Goal: Transaction & Acquisition: Purchase product/service

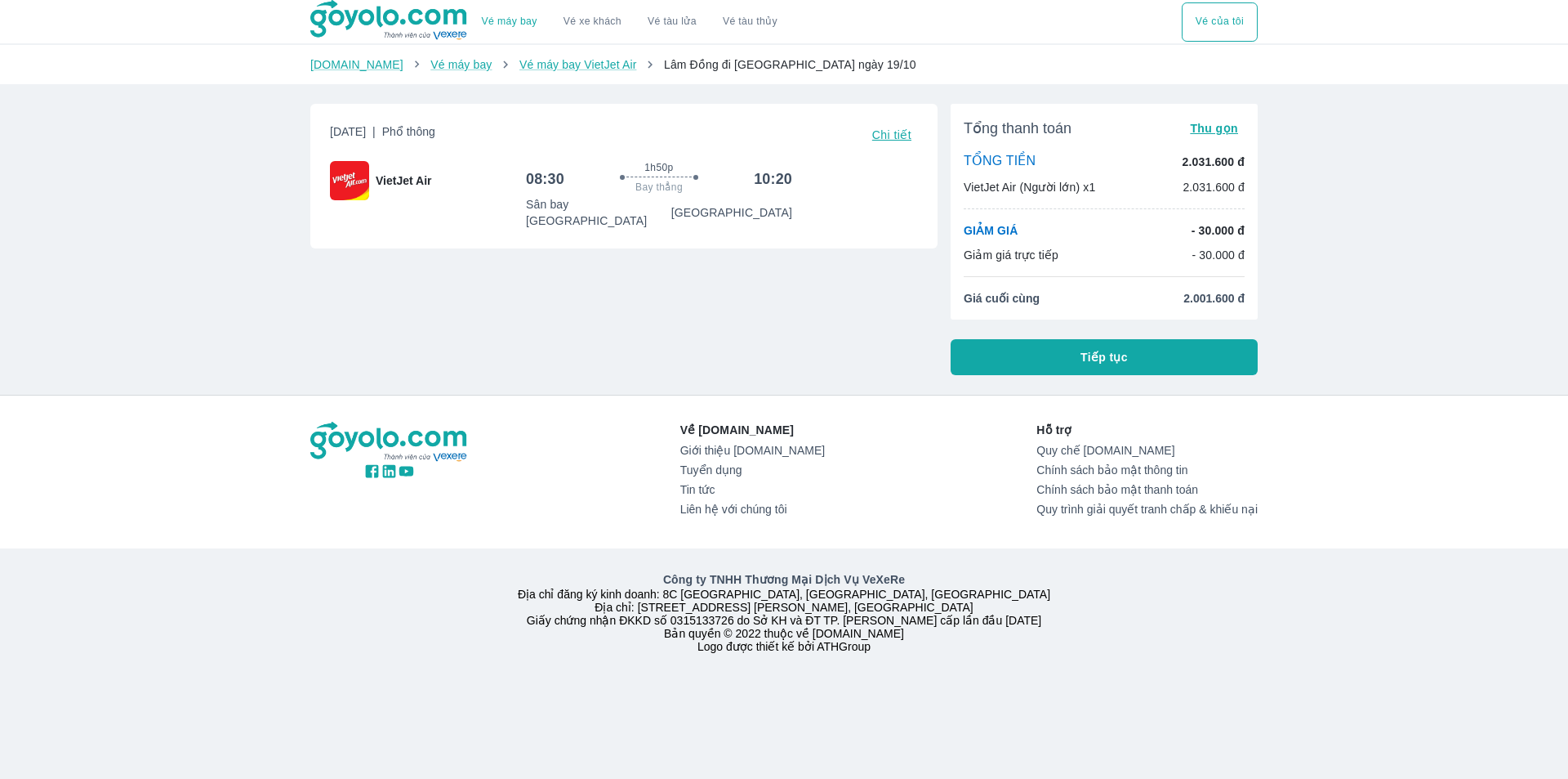
click at [1059, 351] on button "Tiếp tục" at bounding box center [1105, 356] width 308 height 36
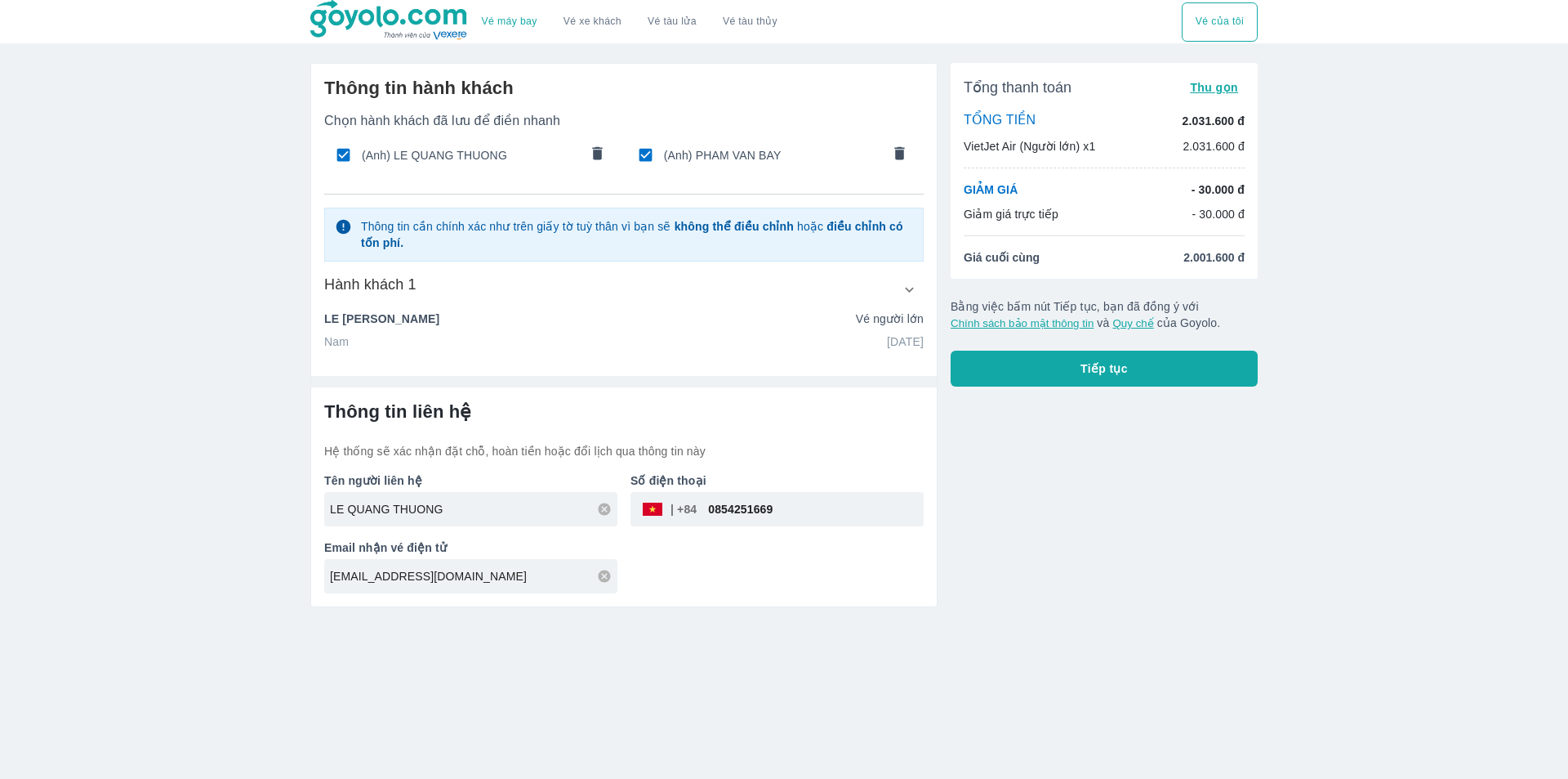
click at [604, 155] on icon "comments" at bounding box center [598, 153] width 17 height 17
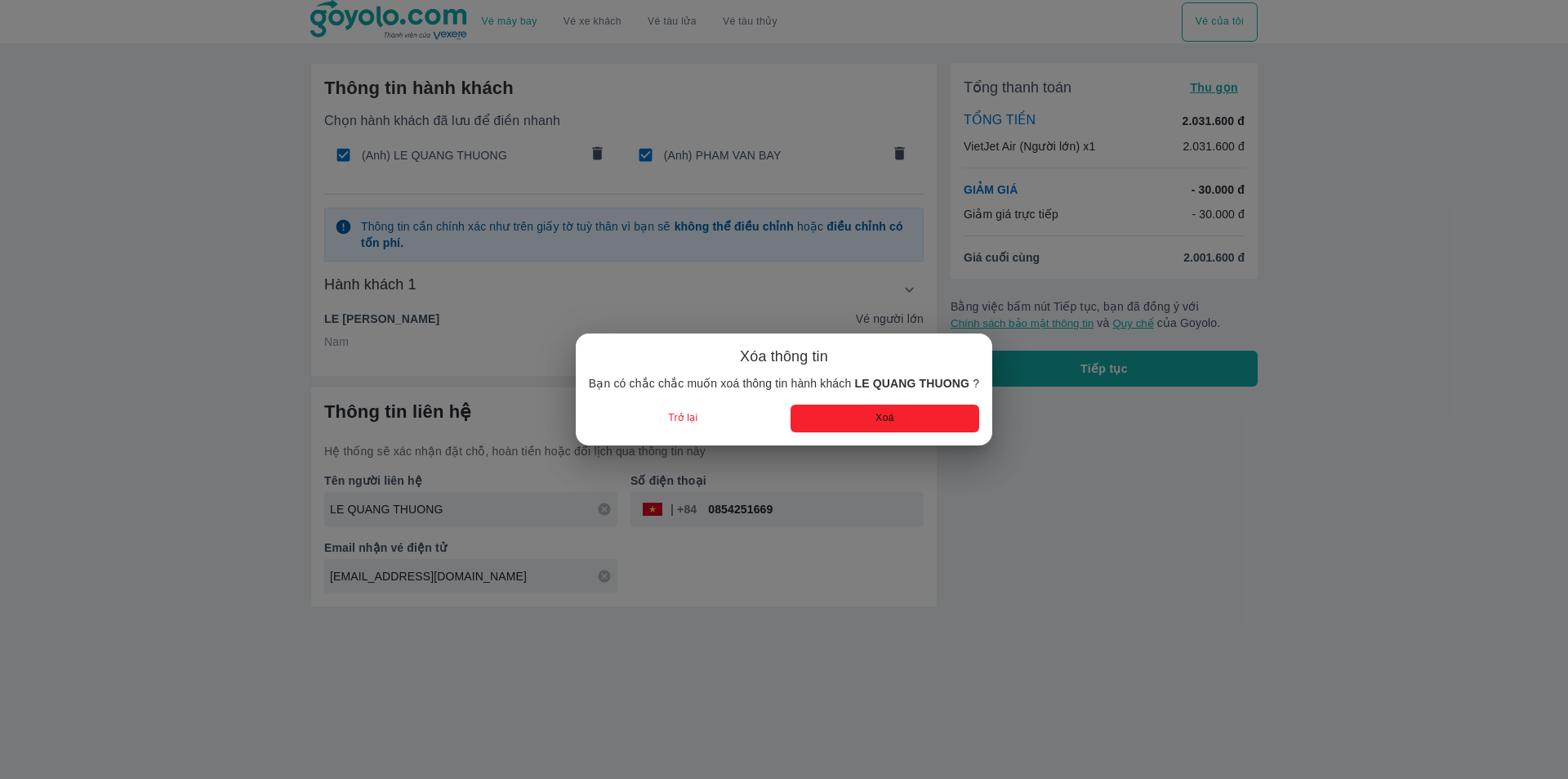
click at [923, 411] on button "Xoá" at bounding box center [885, 418] width 189 height 27
type input "PHAM"
type input "VAN BAY"
type input "[DATE]"
type input "PHAM VAN BAY"
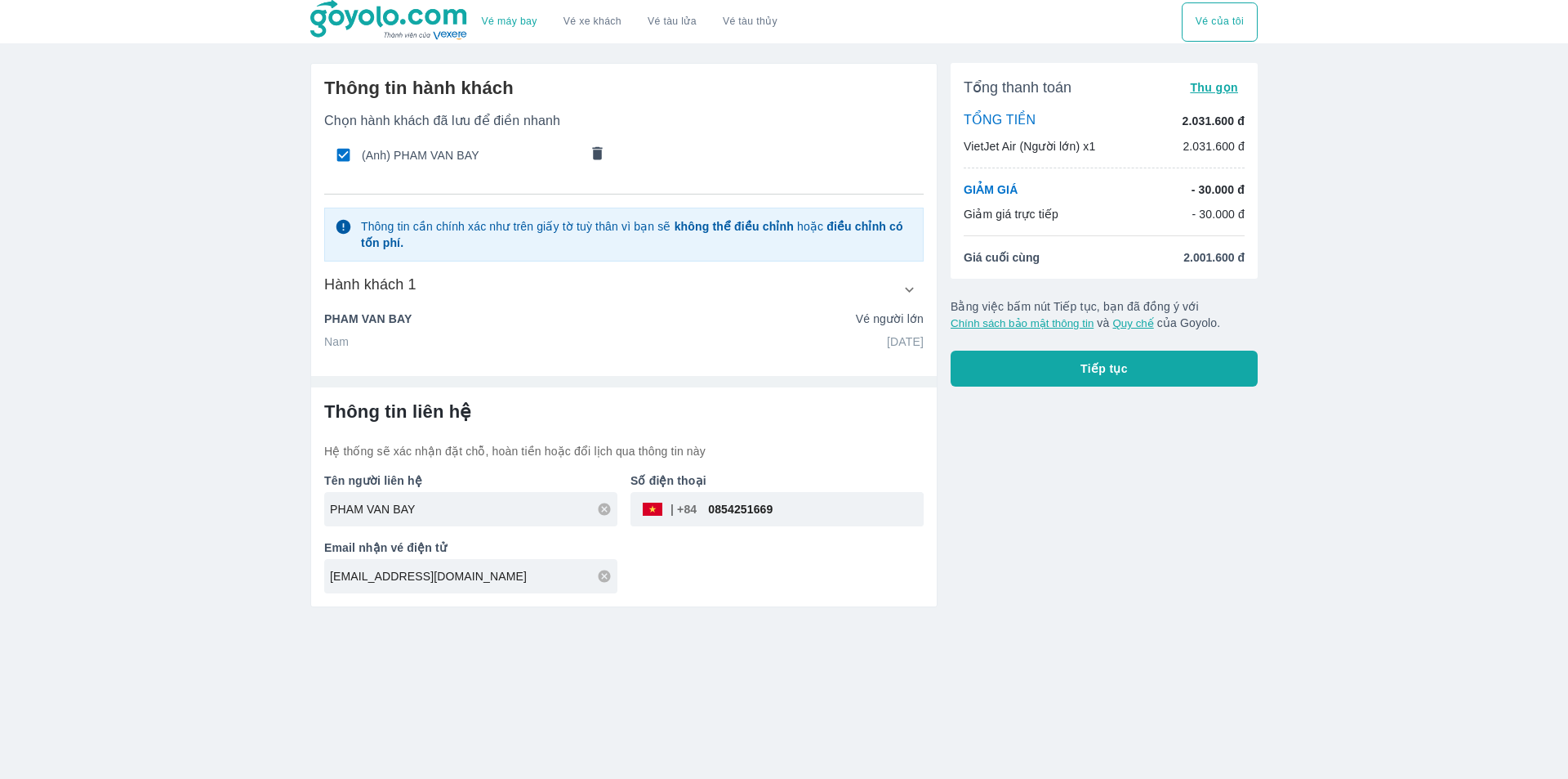
click at [598, 152] on icon "comments" at bounding box center [598, 153] width 10 height 13
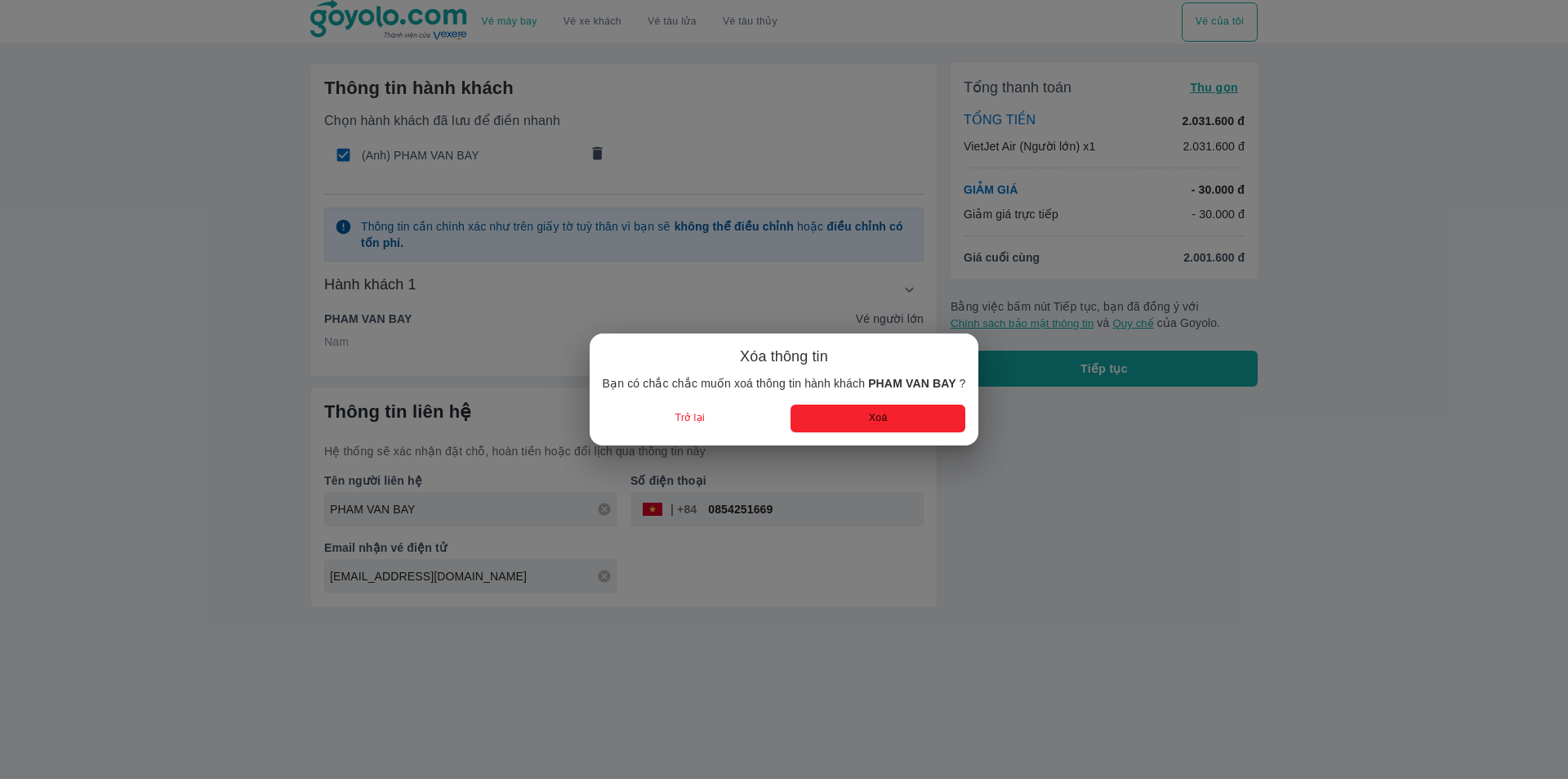
click at [855, 423] on button "Xoá" at bounding box center [878, 418] width 175 height 27
radio input "false"
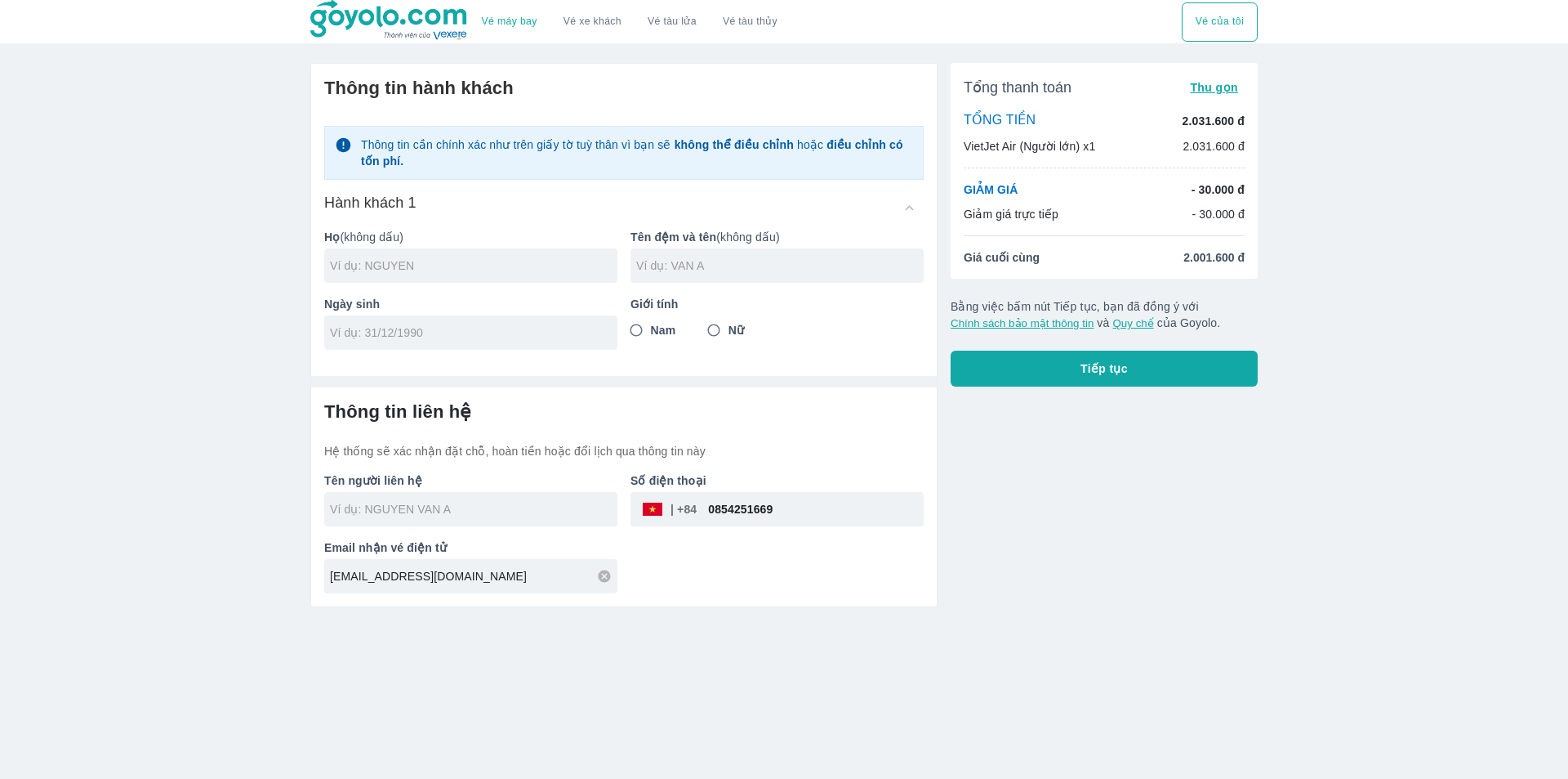
click at [735, 510] on input "0854251669" at bounding box center [810, 509] width 227 height 39
type input "0986490888"
click at [699, 659] on div "Vé máy bay Vé xe khách Vé tàu lửa Vé tàu thủy Vé của tôi Thông tin hành khách T…" at bounding box center [784, 389] width 1568 height 779
click at [481, 262] on input "text" at bounding box center [474, 265] width 288 height 16
type input "[PERSON_NAME]"
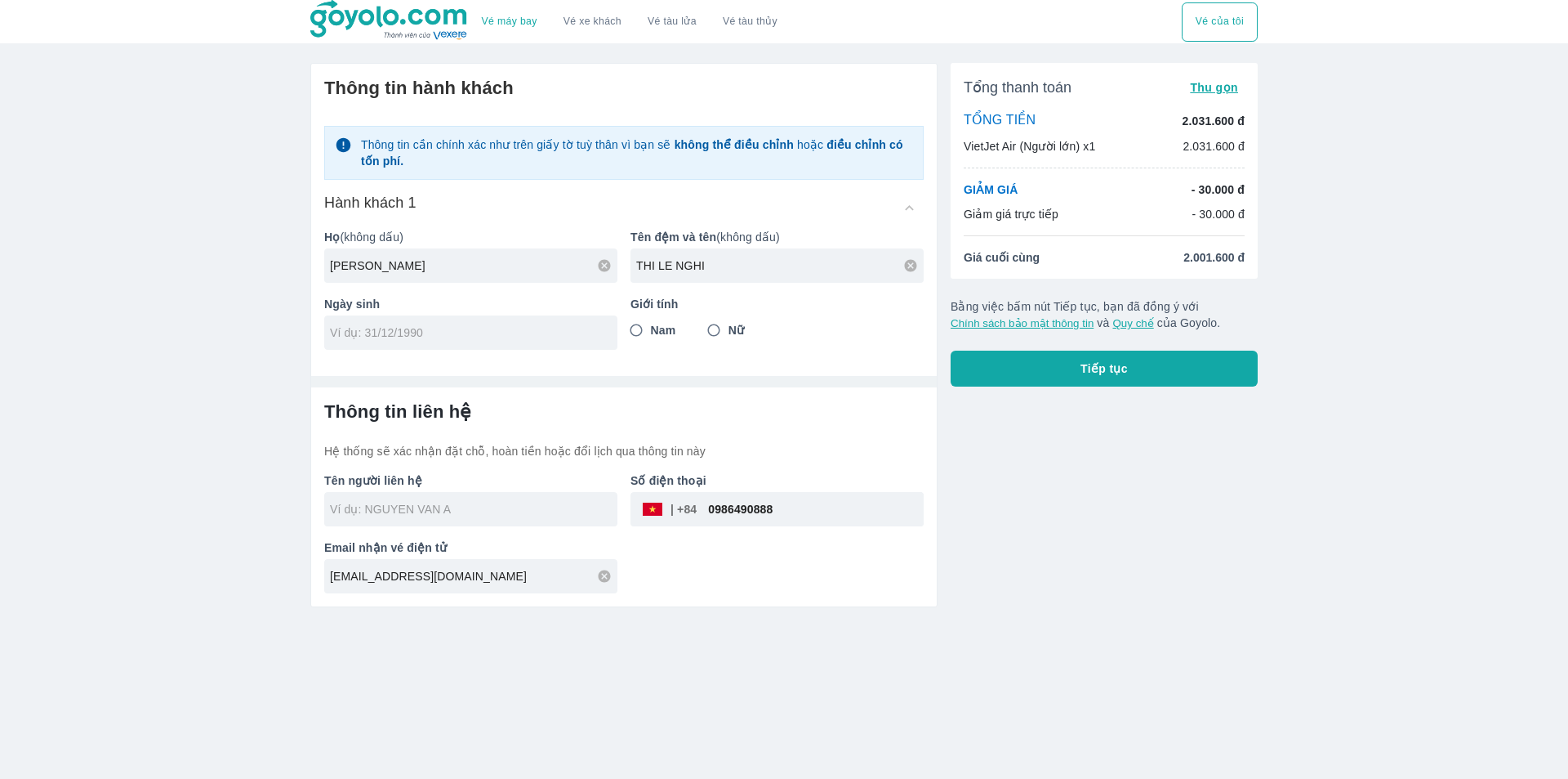
type input "THI LE NGHI"
click at [718, 334] on input "Nữ" at bounding box center [714, 330] width 29 height 29
radio input "true"
click at [537, 335] on input "tel" at bounding box center [465, 332] width 271 height 16
type input "[DATE]"
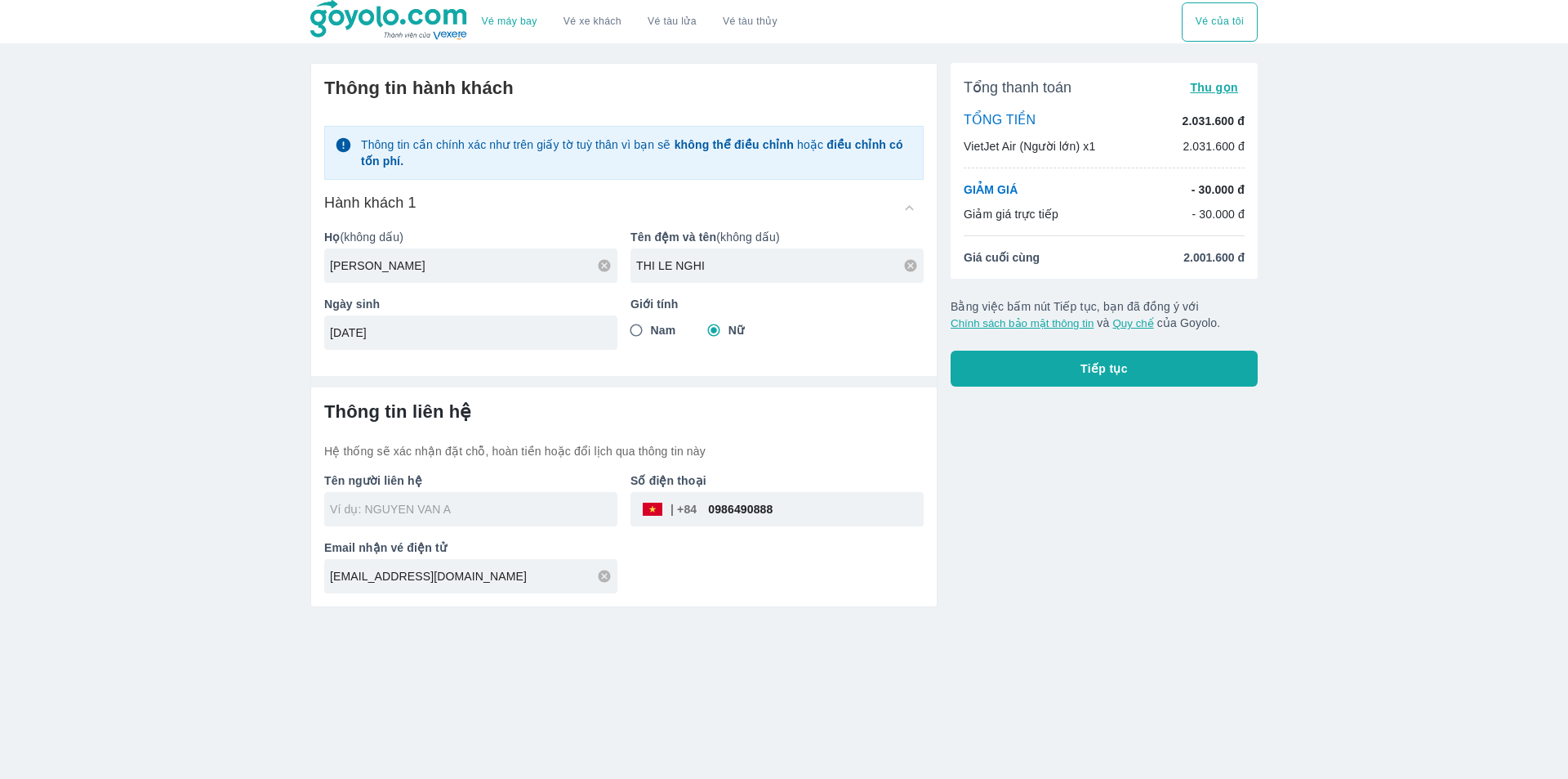
drag, startPoint x: 536, startPoint y: 525, endPoint x: 524, endPoint y: 518, distance: 13.9
click at [530, 523] on div at bounding box center [470, 510] width 294 height 35
type input "[PERSON_NAME]"
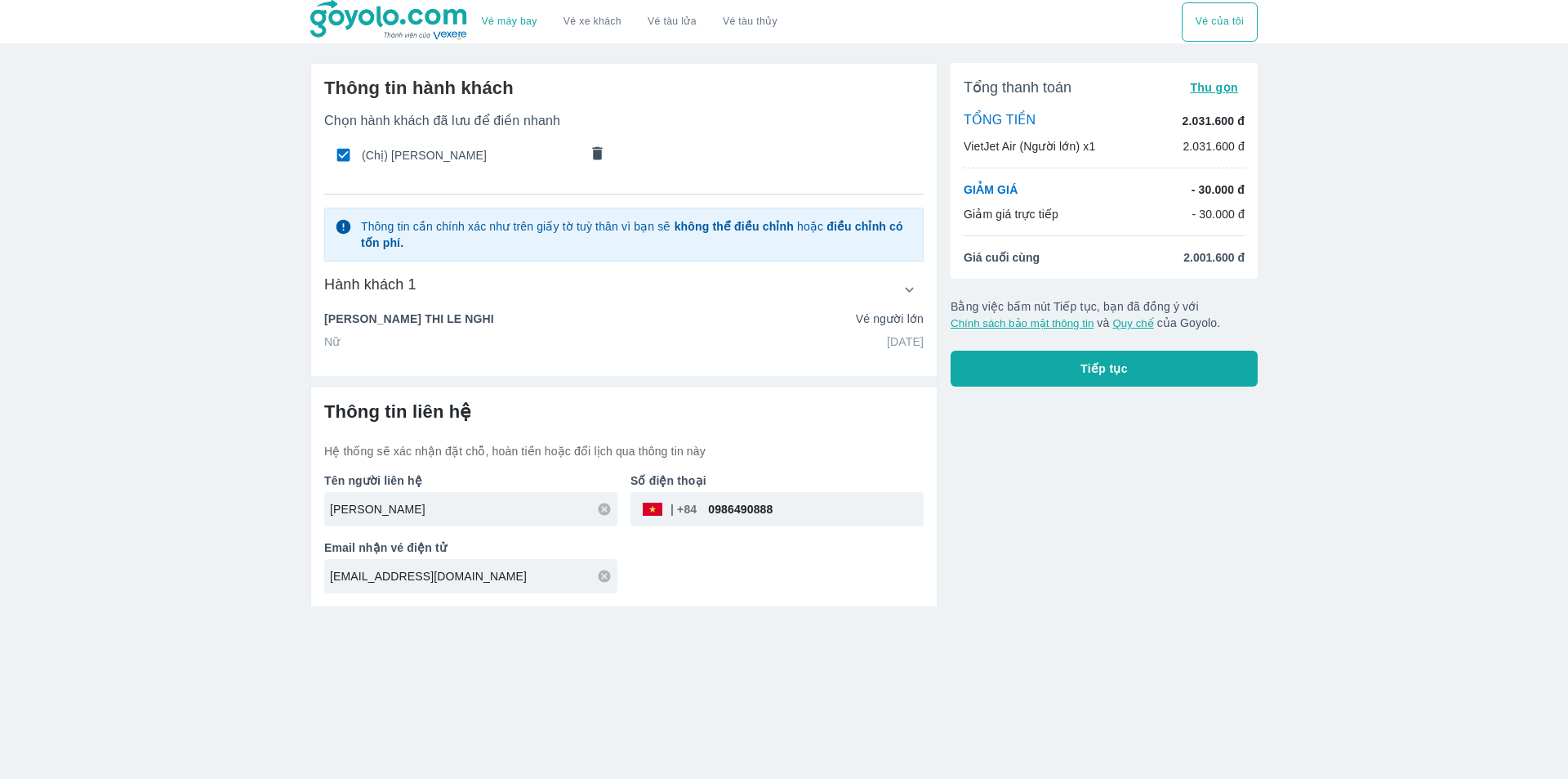
click at [521, 515] on div "[PERSON_NAME]" at bounding box center [470, 510] width 294 height 35
click at [1060, 366] on button "Tiếp tục" at bounding box center [1105, 368] width 308 height 36
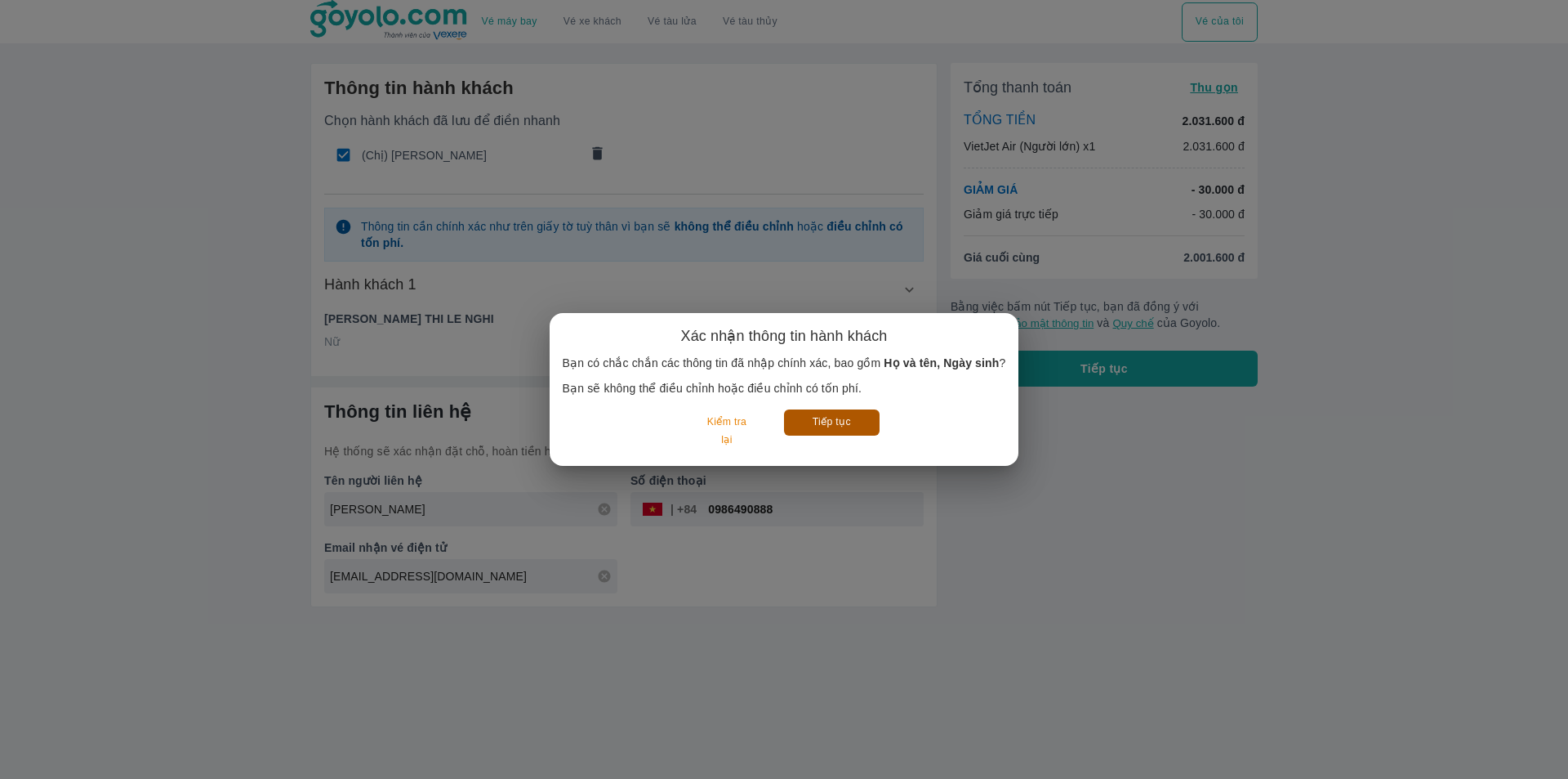
click at [831, 420] on button "Tiếp tục" at bounding box center [832, 421] width 95 height 25
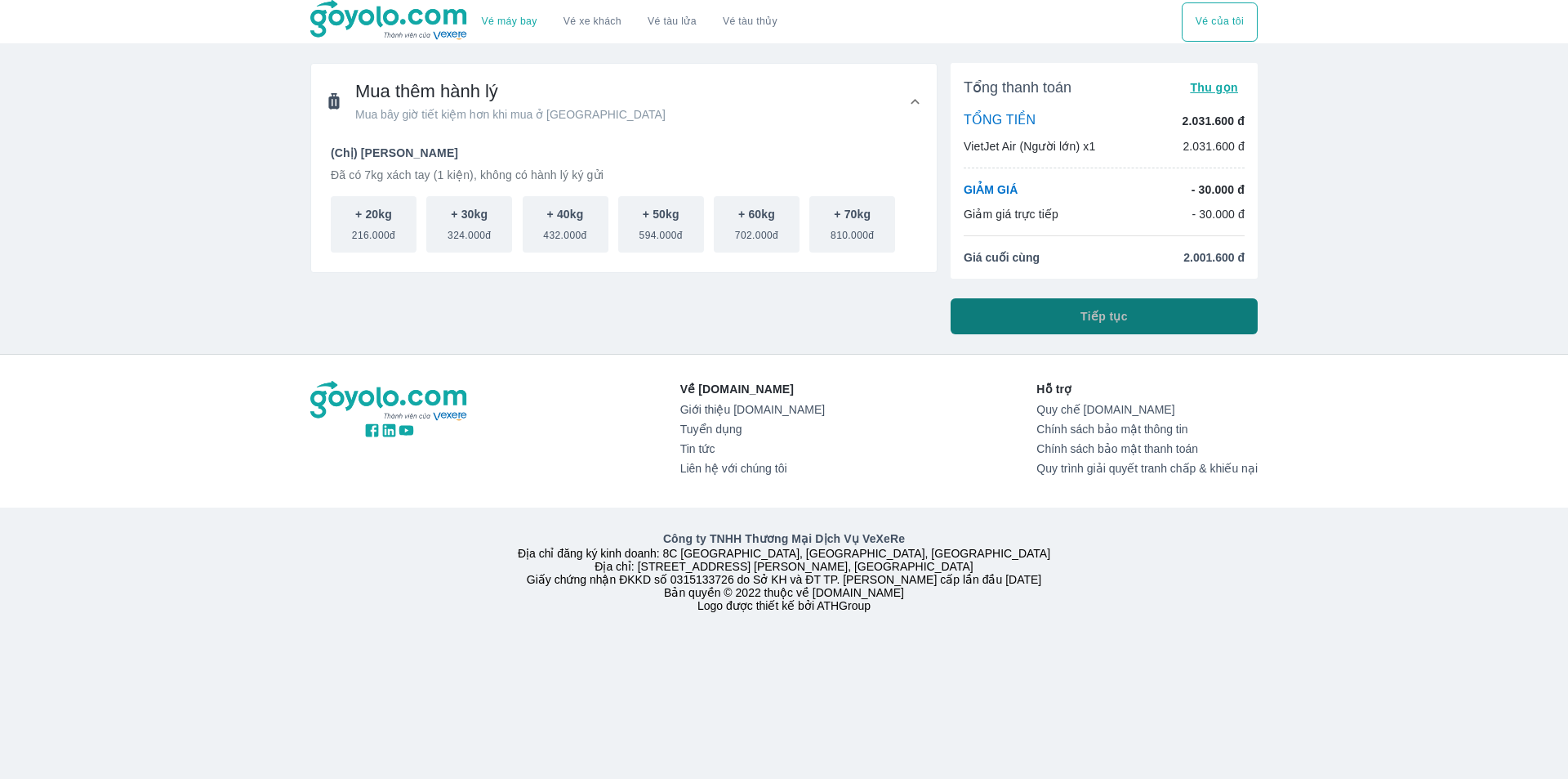
click at [1053, 321] on button "Tiếp tục" at bounding box center [1105, 315] width 308 height 36
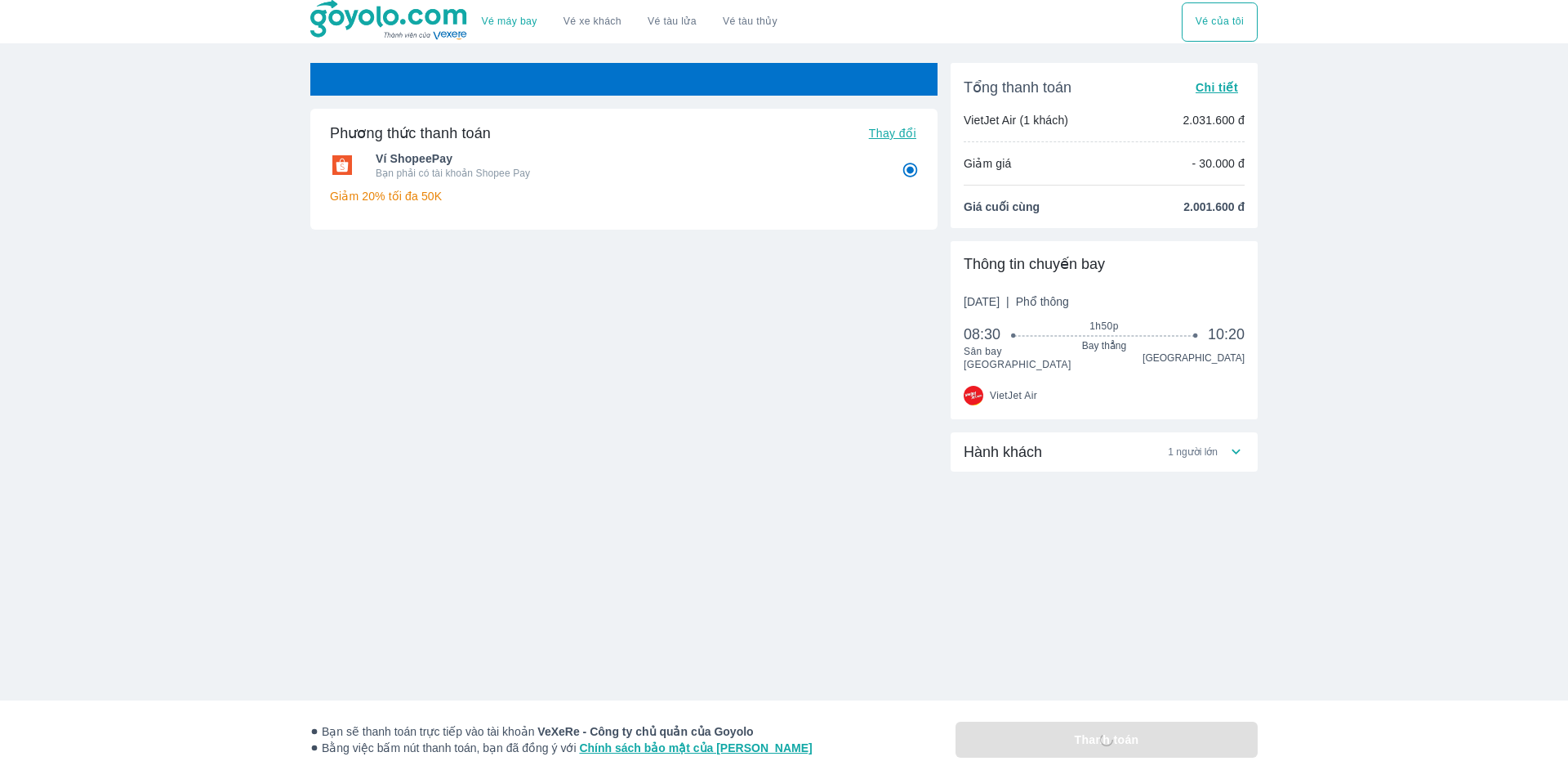
radio input "false"
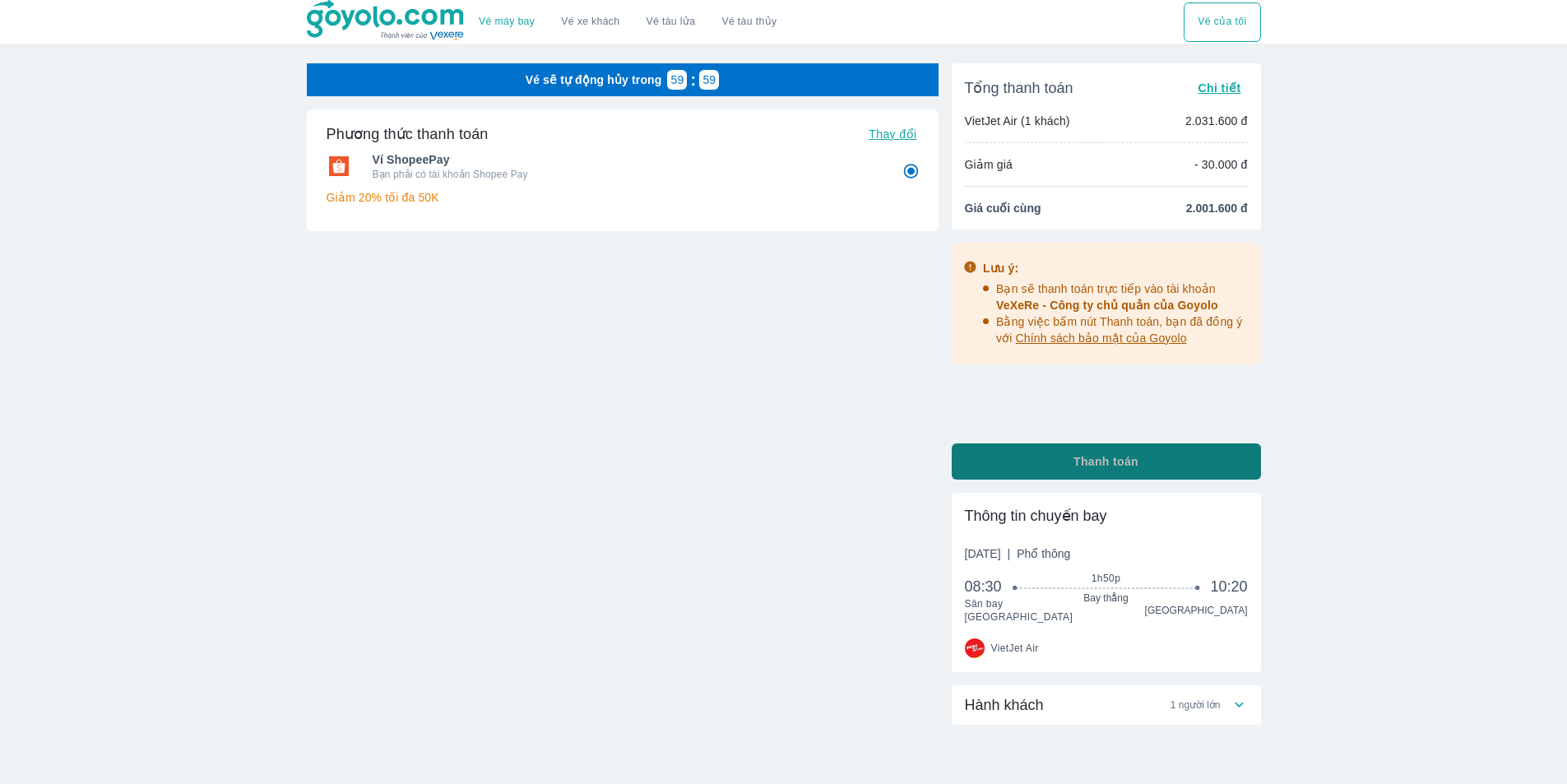
click at [1070, 461] on button "Thanh toán" at bounding box center [1106, 460] width 310 height 36
radio input "false"
